Goal: Task Accomplishment & Management: Manage account settings

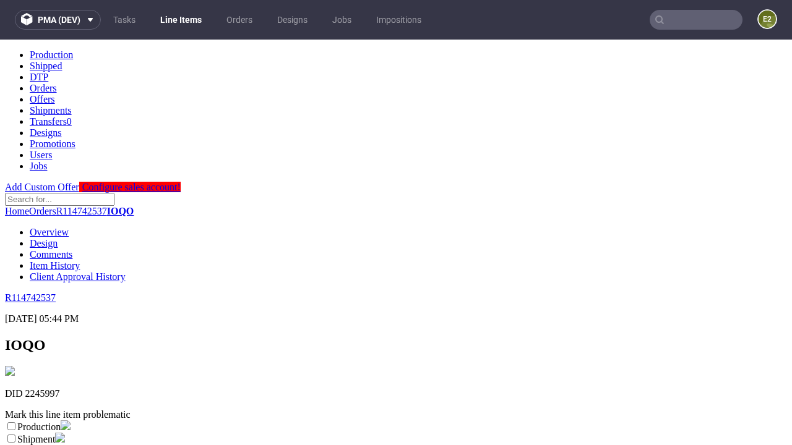
scroll to position [218, 0]
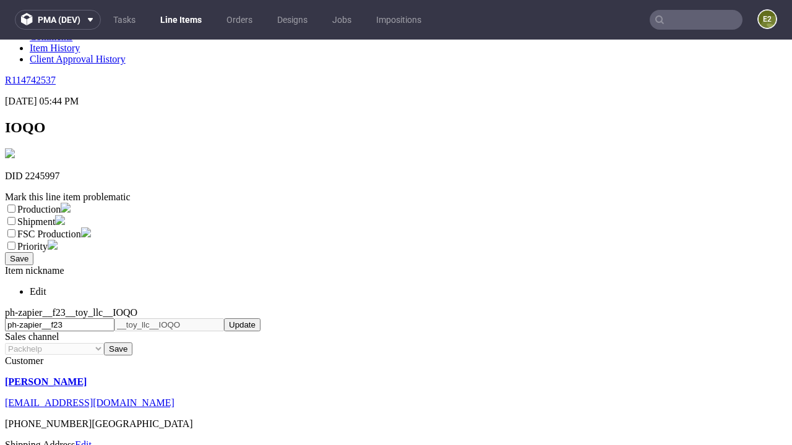
select select "dtp_ca_needed"
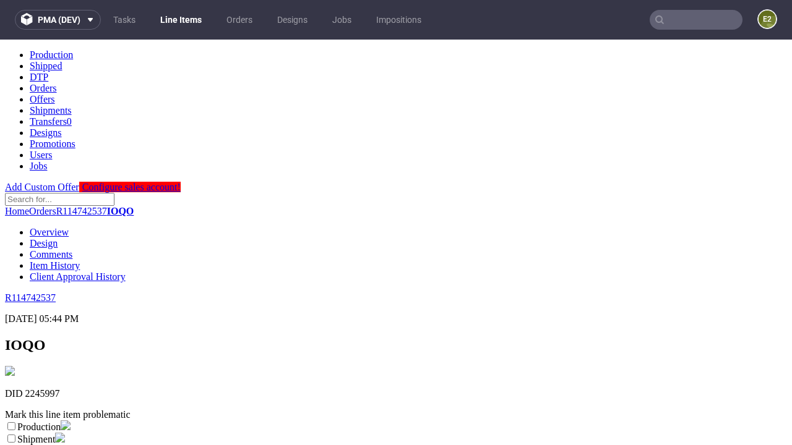
scroll to position [0, 0]
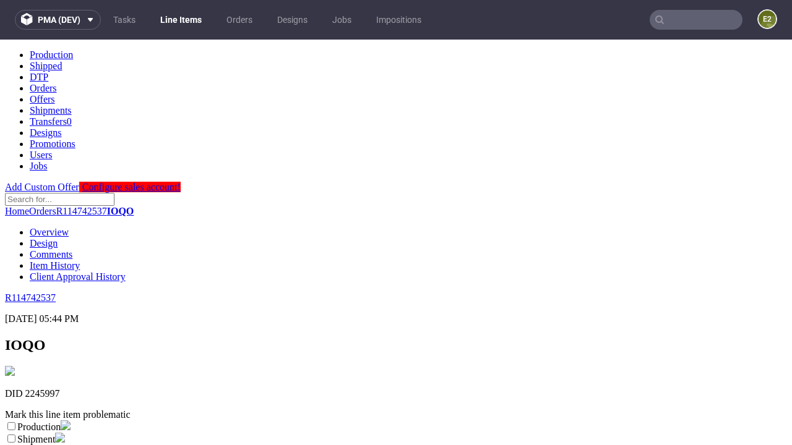
checkbox input "true"
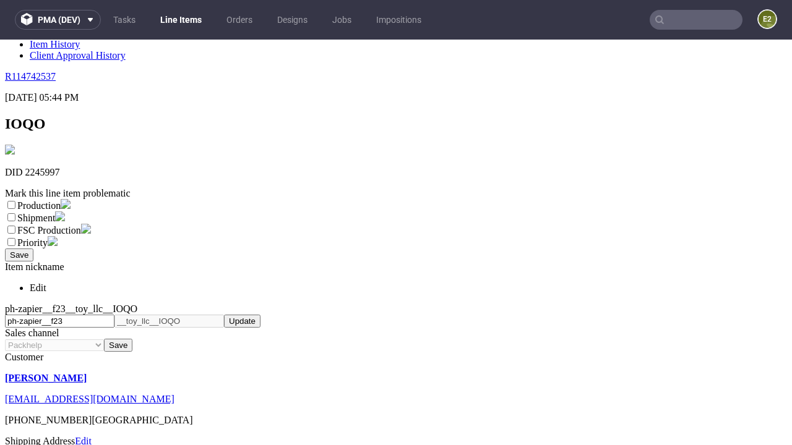
type textarea "test"
